Goal: Transaction & Acquisition: Purchase product/service

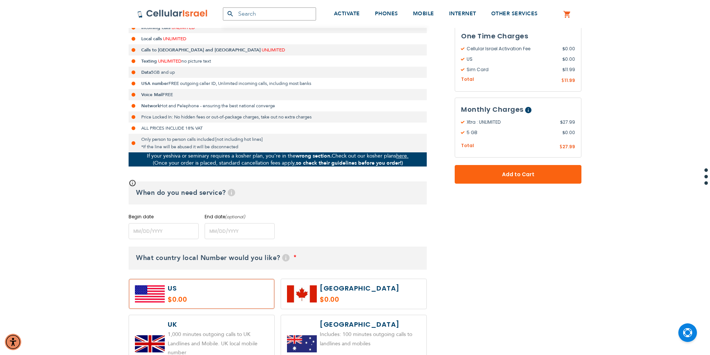
scroll to position [186, 0]
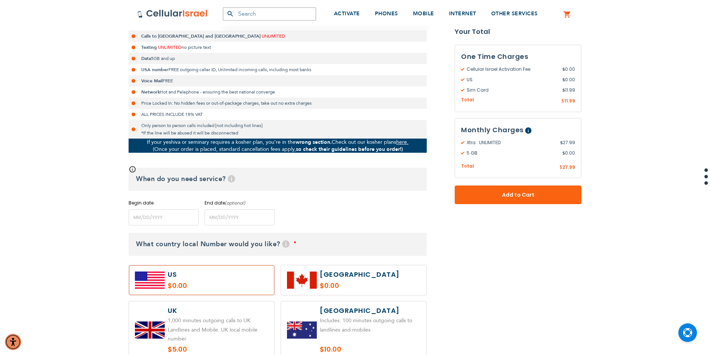
type input "[EMAIL_ADDRESS][DOMAIN_NAME]"
click at [170, 217] on input "name" at bounding box center [164, 218] width 70 height 16
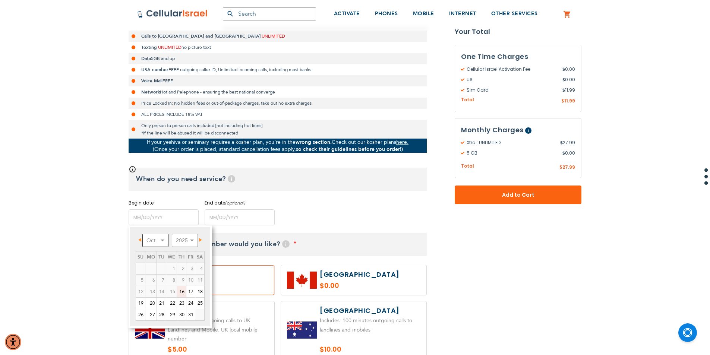
click at [157, 241] on select "Oct Nov Dec" at bounding box center [155, 240] width 26 height 13
click at [199, 270] on link "1" at bounding box center [199, 268] width 9 height 11
type input "[DATE]"
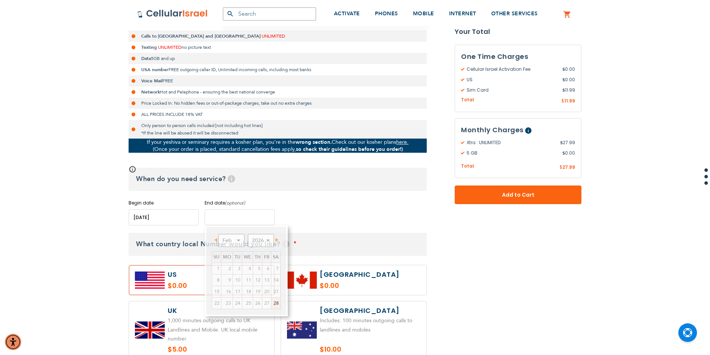
click at [251, 220] on input "name" at bounding box center [240, 218] width 70 height 16
click at [242, 263] on td "4" at bounding box center [247, 269] width 11 height 12
click at [236, 240] on select "Feb Mar Apr May Jun [DATE] Aug Sep Oct Nov Dec" at bounding box center [232, 240] width 26 height 13
click at [257, 241] on select "2026 2027 2028 2029 2030 2031 2032 2033 2034 2035 2036" at bounding box center [261, 240] width 26 height 13
click at [248, 234] on select "2026 2027 2028 2029 2030 2031 2032 2033 2034 2035 2036" at bounding box center [261, 240] width 26 height 13
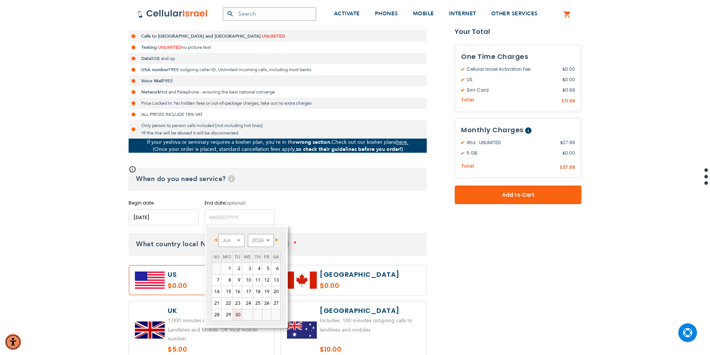
click at [237, 316] on link "30" at bounding box center [237, 315] width 9 height 11
type input "[DATE]"
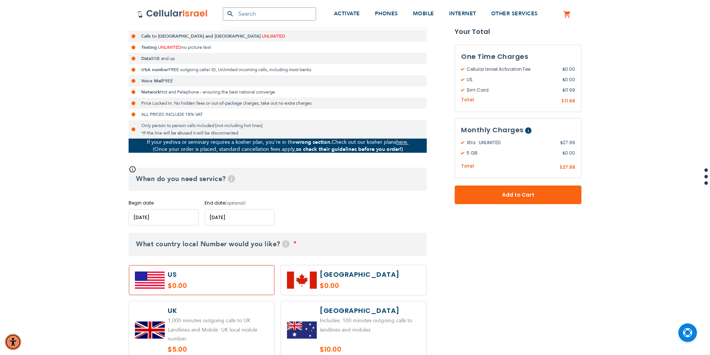
click at [309, 212] on div "Begin date Please enter Start Date End date (optional) Please enter End Date Lo…" at bounding box center [278, 213] width 298 height 26
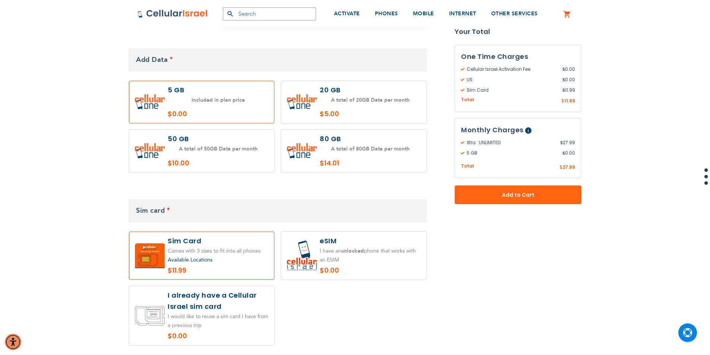
scroll to position [746, 0]
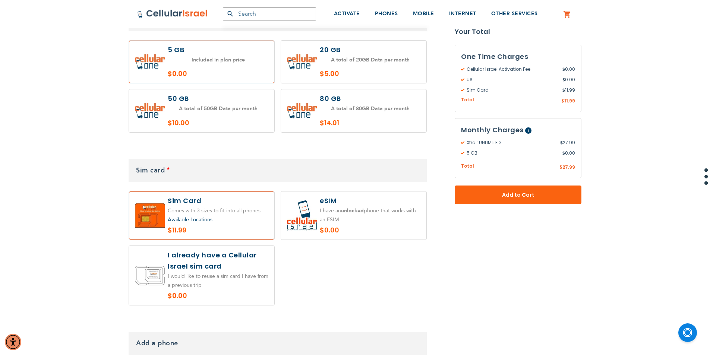
click at [245, 273] on label at bounding box center [201, 275] width 145 height 59
radio input "true"
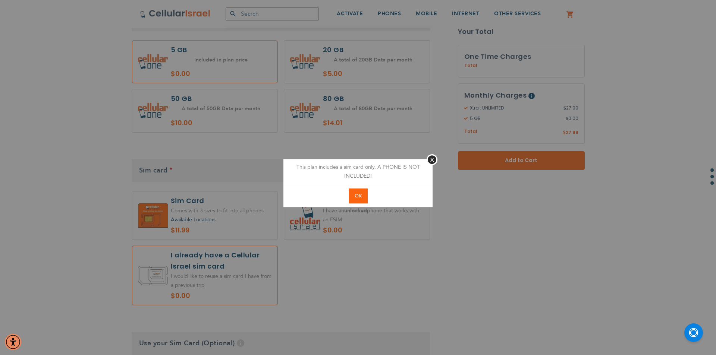
click at [353, 199] on button "OK" at bounding box center [358, 196] width 19 height 15
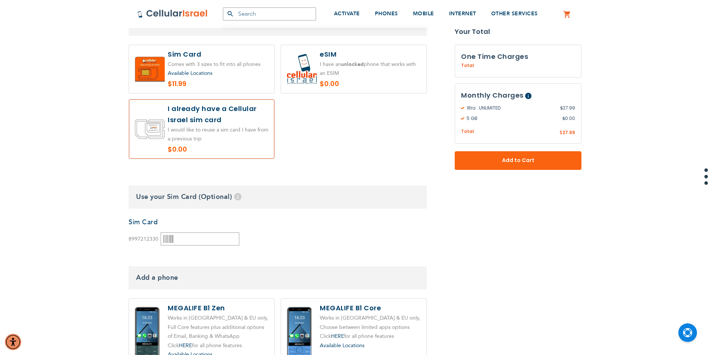
scroll to position [895, 0]
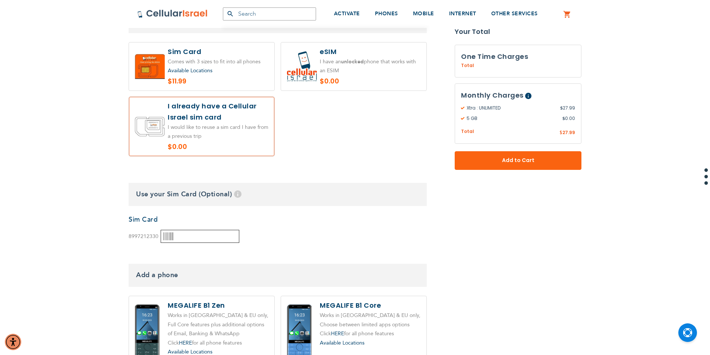
click at [208, 232] on input "text" at bounding box center [200, 236] width 79 height 13
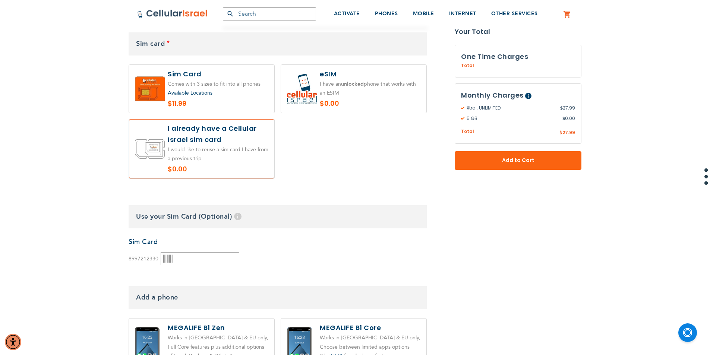
scroll to position [858, 0]
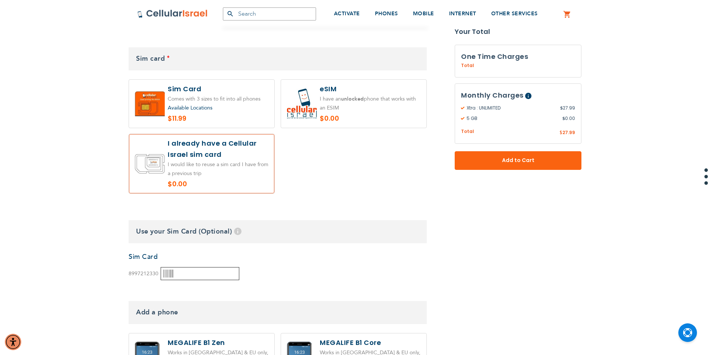
click at [206, 269] on input "text" at bounding box center [200, 273] width 79 height 13
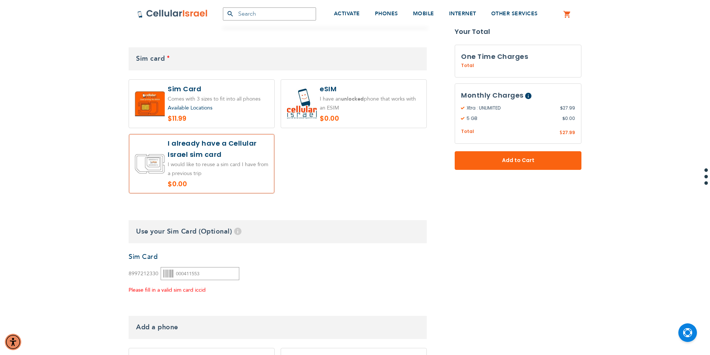
click at [254, 272] on div "None Sim Card 8997212330" at bounding box center [278, 273] width 298 height 43
drag, startPoint x: 217, startPoint y: 259, endPoint x: 195, endPoint y: 275, distance: 27.5
click at [217, 267] on input "000411553" at bounding box center [200, 273] width 79 height 13
click at [174, 267] on input "000411553" at bounding box center [200, 273] width 79 height 13
type input "000411553"
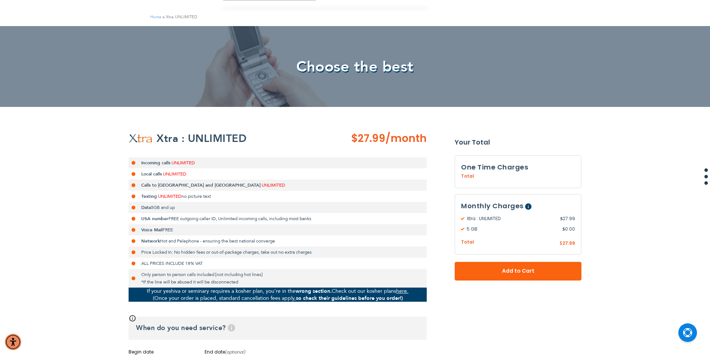
scroll to position [0, 0]
